Goal: Task Accomplishment & Management: Manage account settings

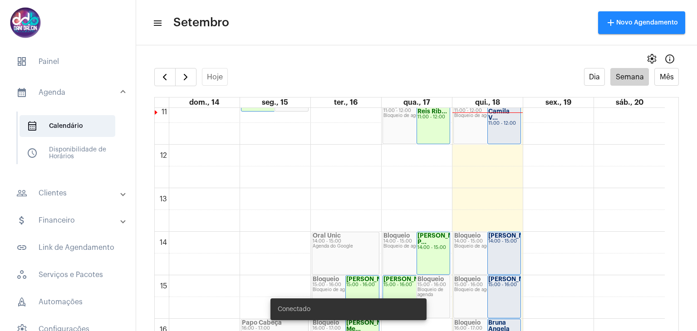
scroll to position [395, 0]
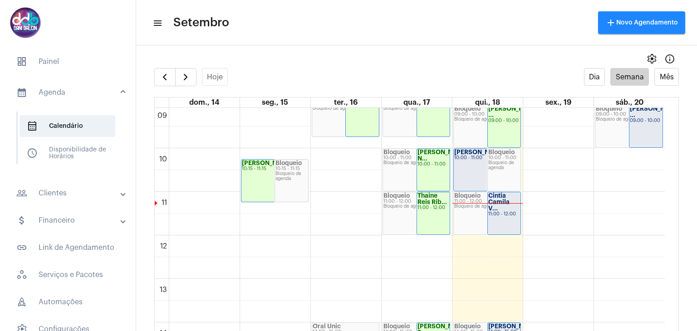
click at [478, 169] on div "[PERSON_NAME] 10:00 - 11:00" at bounding box center [487, 170] width 67 height 42
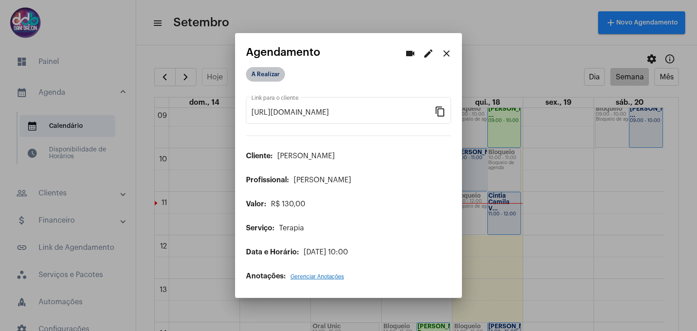
click at [274, 73] on mat-chip "A Realizar" at bounding box center [265, 74] width 39 height 15
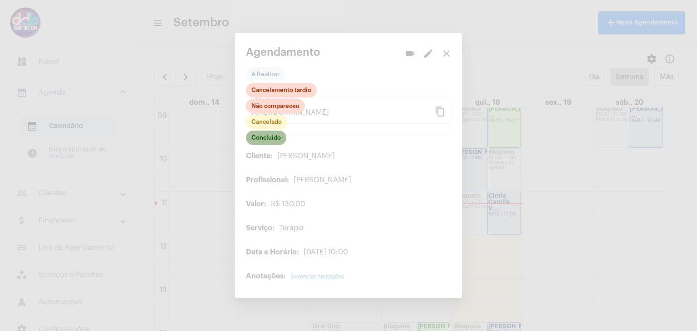
click at [274, 141] on mat-chip "Concluído" at bounding box center [266, 138] width 40 height 15
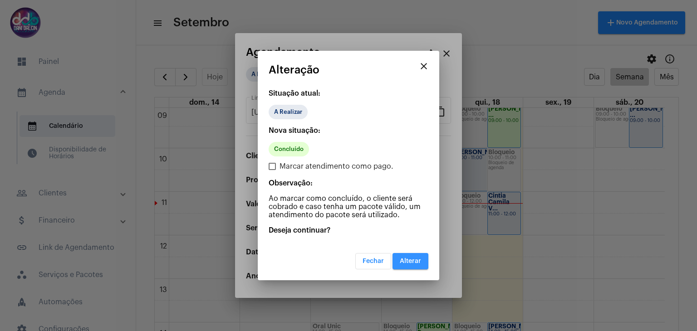
click at [413, 262] on span "Alterar" at bounding box center [410, 261] width 21 height 6
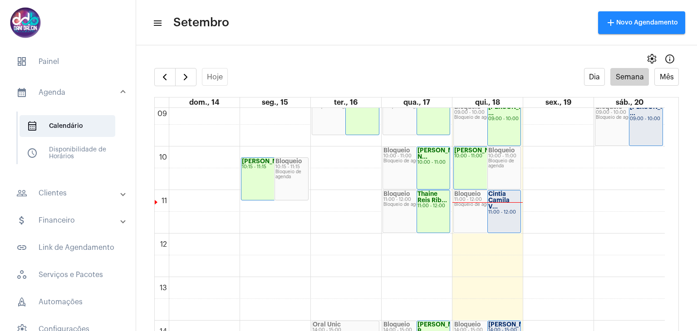
scroll to position [395, 0]
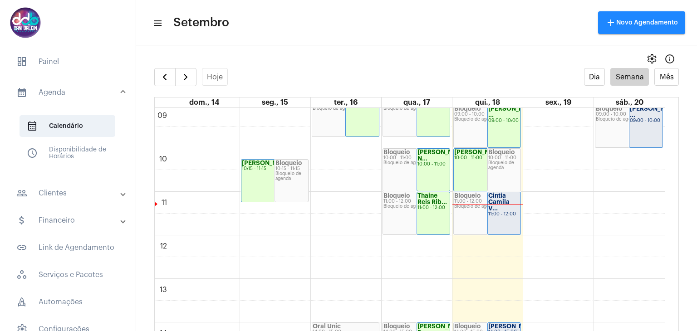
click at [500, 213] on div "Cintia Camila V... 11:00 - 12:00" at bounding box center [504, 213] width 33 height 42
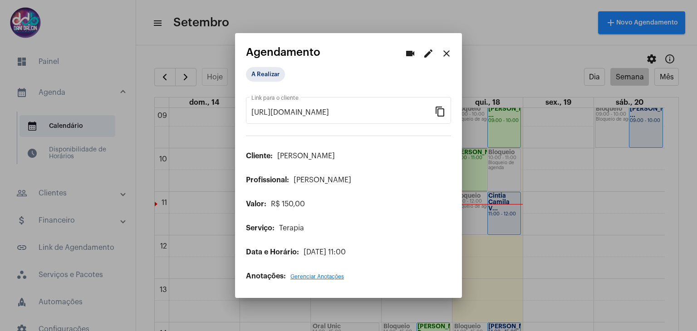
click at [425, 56] on mat-icon "edit" at bounding box center [428, 53] width 11 height 11
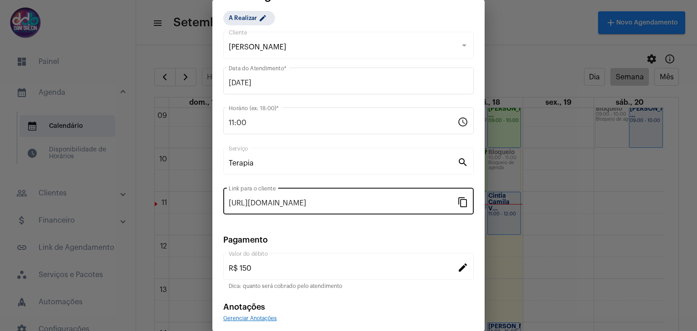
scroll to position [58, 0]
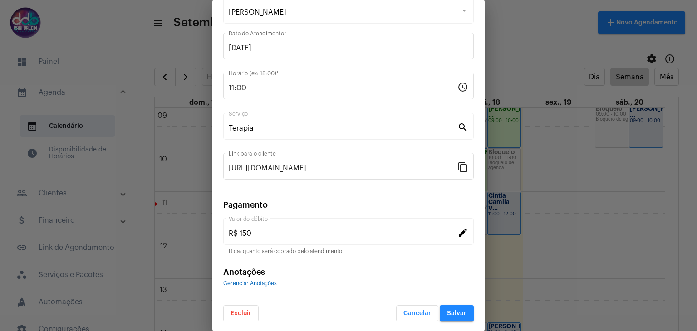
click at [233, 315] on button "Excluir" at bounding box center [240, 313] width 35 height 16
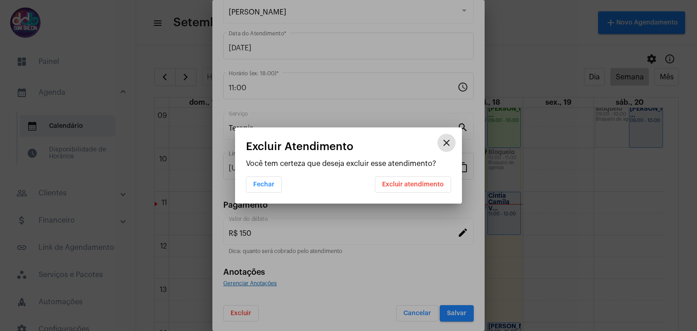
click at [399, 182] on span "Excluir atendimento" at bounding box center [413, 185] width 62 height 6
